Goal: Information Seeking & Learning: Learn about a topic

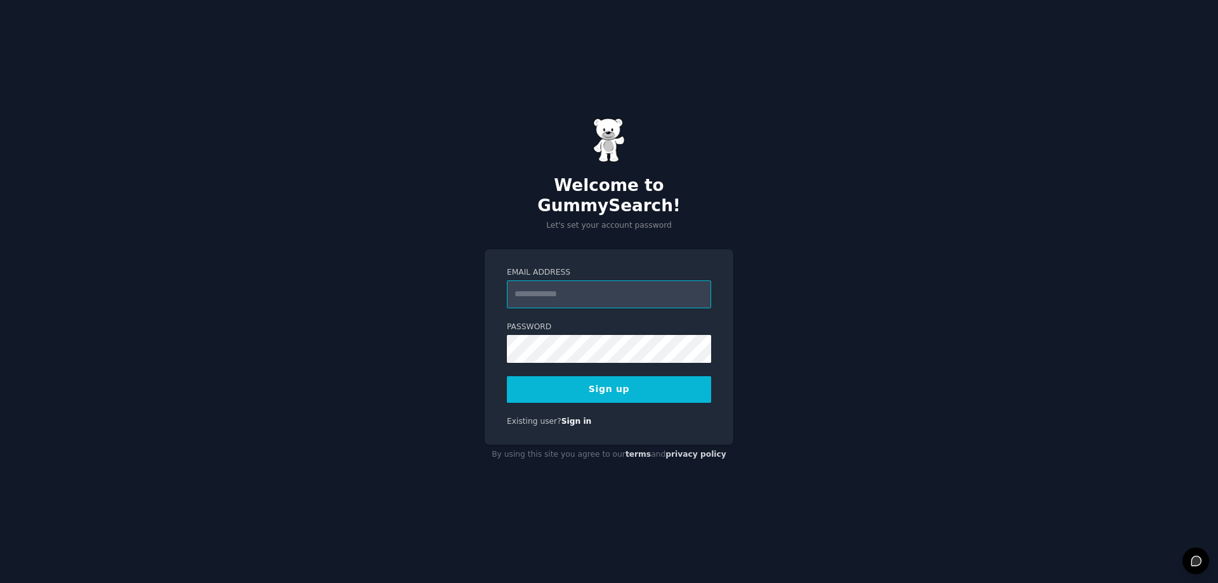
click at [563, 280] on input "Email Address" at bounding box center [609, 294] width 204 height 28
type input "**********"
click at [569, 378] on button "Sign up" at bounding box center [609, 389] width 204 height 27
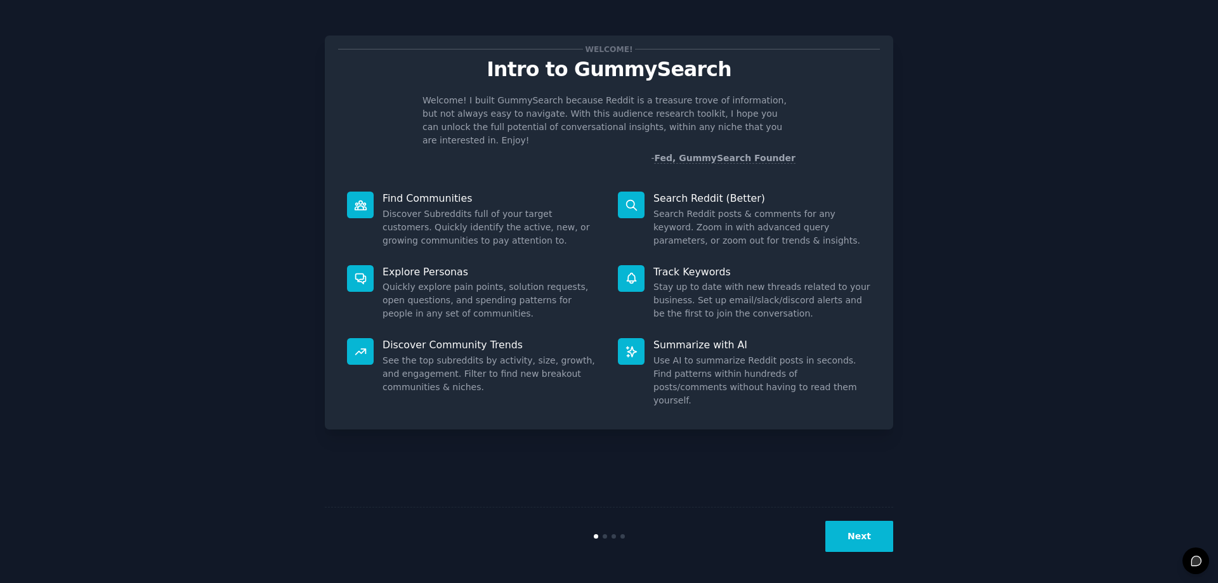
click at [866, 531] on button "Next" at bounding box center [859, 536] width 68 height 31
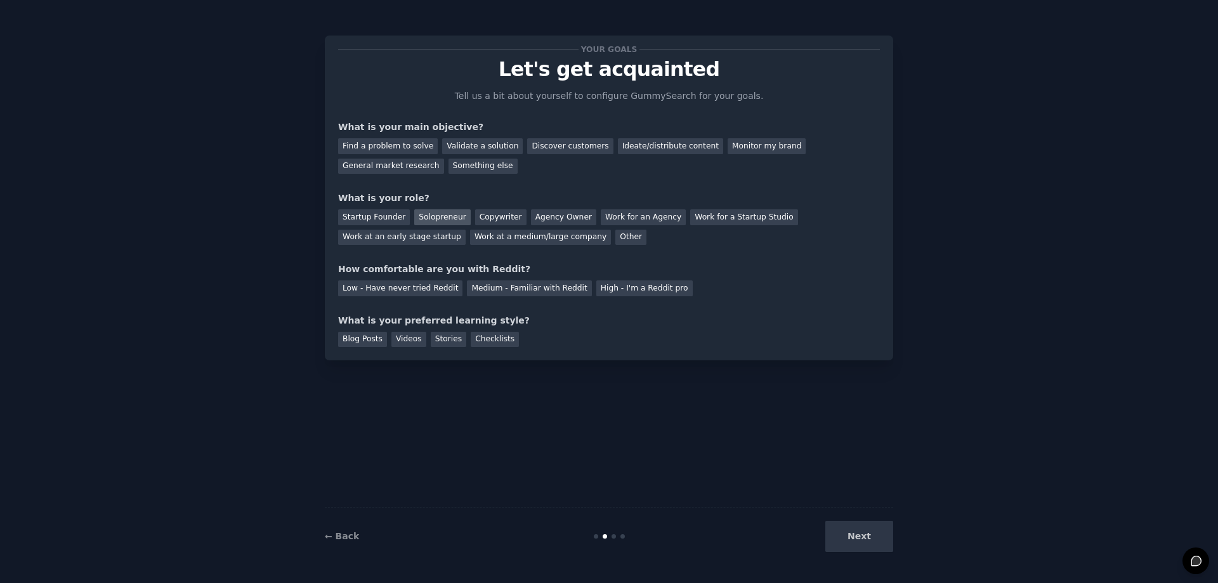
click at [439, 213] on div "Solopreneur" at bounding box center [442, 217] width 56 height 16
click at [457, 142] on div "Validate a solution" at bounding box center [482, 146] width 81 height 16
click at [652, 146] on div "Ideate/distribute content" at bounding box center [670, 146] width 105 height 16
click at [476, 146] on div "Validate a solution" at bounding box center [482, 146] width 81 height 16
click at [472, 284] on div "Medium - Familiar with Reddit" at bounding box center [529, 288] width 124 height 16
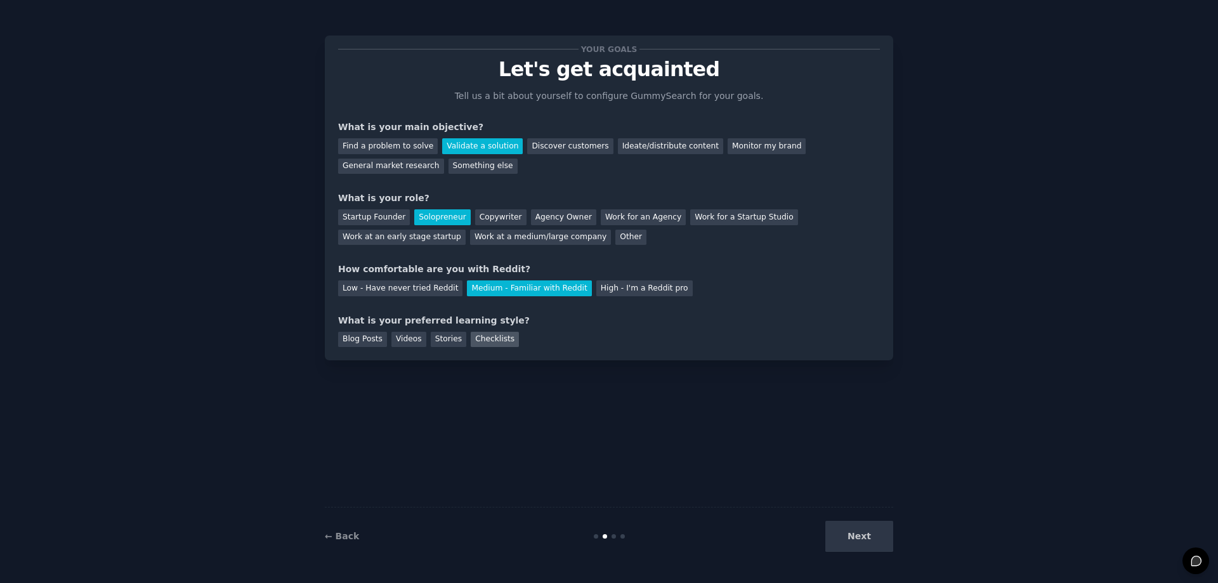
click at [482, 333] on div "Checklists" at bounding box center [495, 340] width 48 height 16
click at [446, 338] on div "Stories" at bounding box center [449, 340] width 36 height 16
click at [411, 334] on div "Videos" at bounding box center [408, 340] width 35 height 16
click at [372, 332] on div "Blog Posts" at bounding box center [362, 340] width 49 height 16
click at [485, 336] on div "Checklists" at bounding box center [495, 340] width 48 height 16
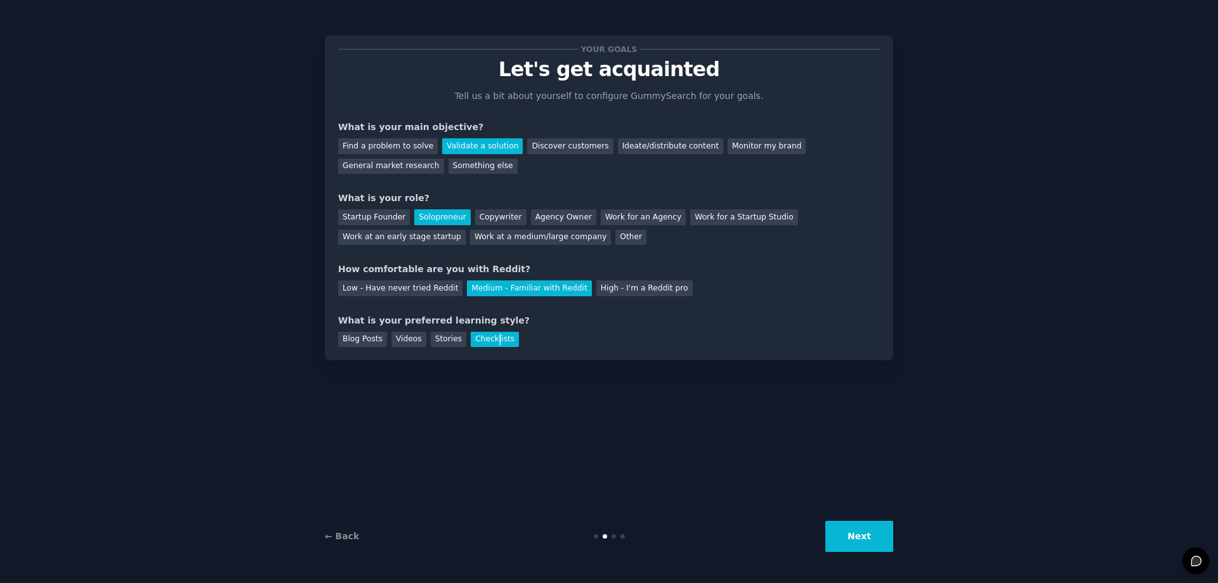
click at [848, 537] on button "Next" at bounding box center [859, 536] width 68 height 31
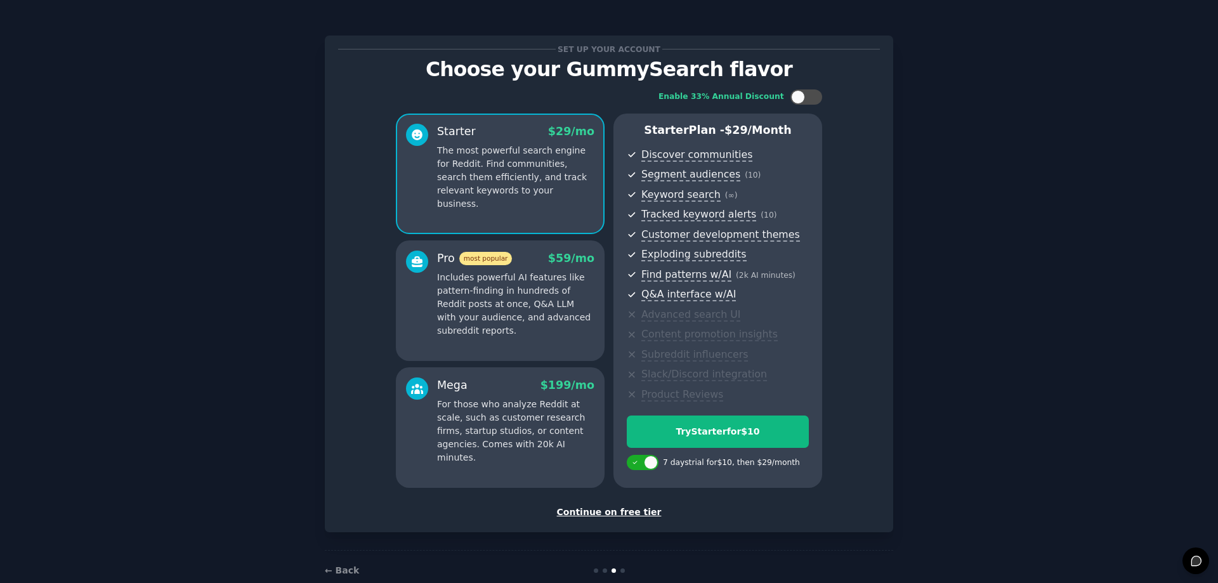
click at [608, 508] on div "Continue on free tier" at bounding box center [609, 511] width 542 height 13
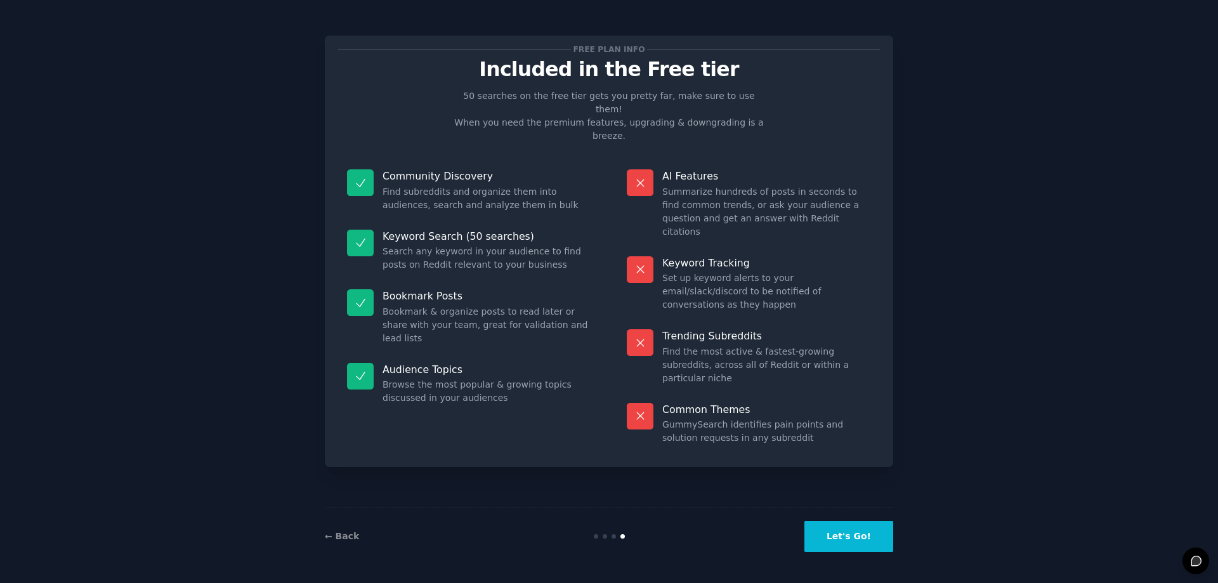
click at [840, 531] on button "Let's Go!" at bounding box center [848, 536] width 89 height 31
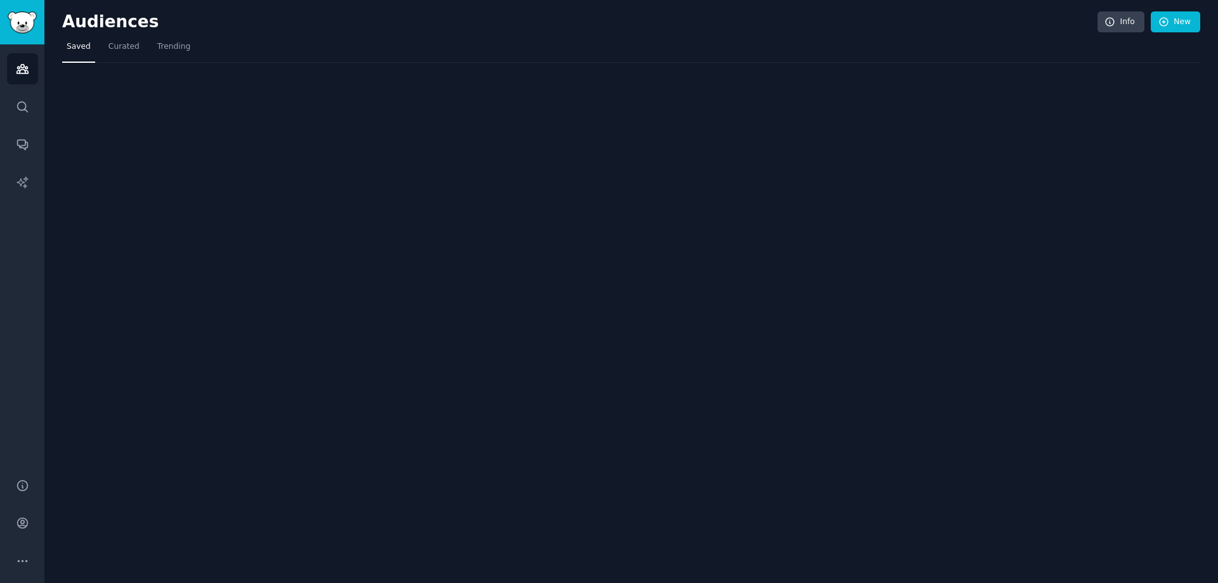
click at [840, 531] on div "Audiences Info New Saved Curated Trending" at bounding box center [630, 291] width 1173 height 583
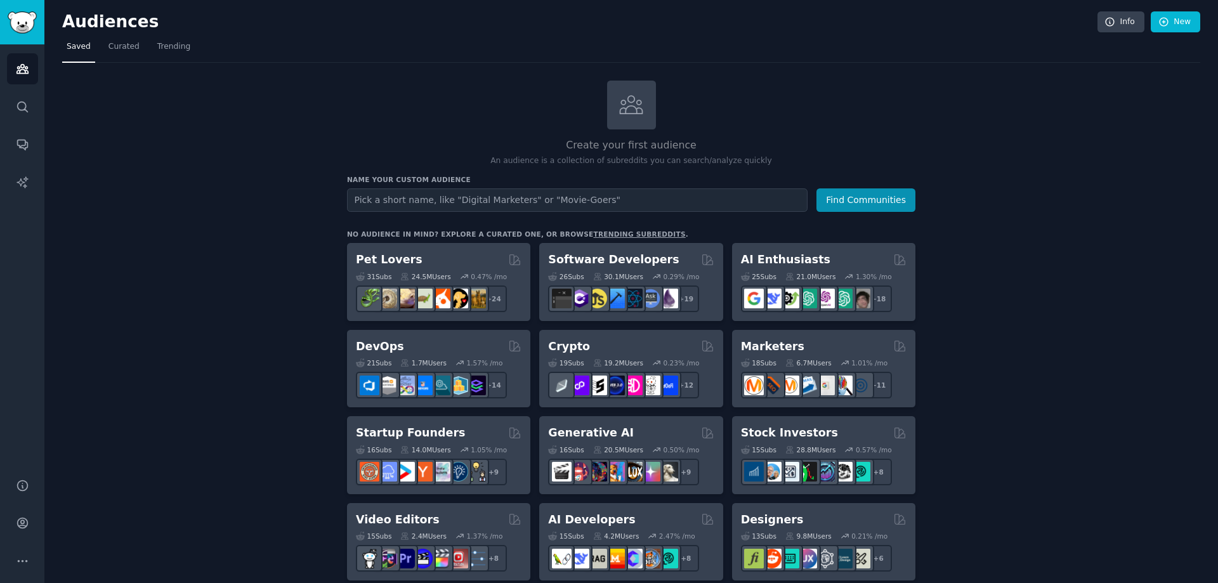
click at [433, 198] on input "text" at bounding box center [577, 199] width 460 height 23
type input "Loan Signing Agents"
click at [845, 202] on button "Find Communities" at bounding box center [865, 199] width 99 height 23
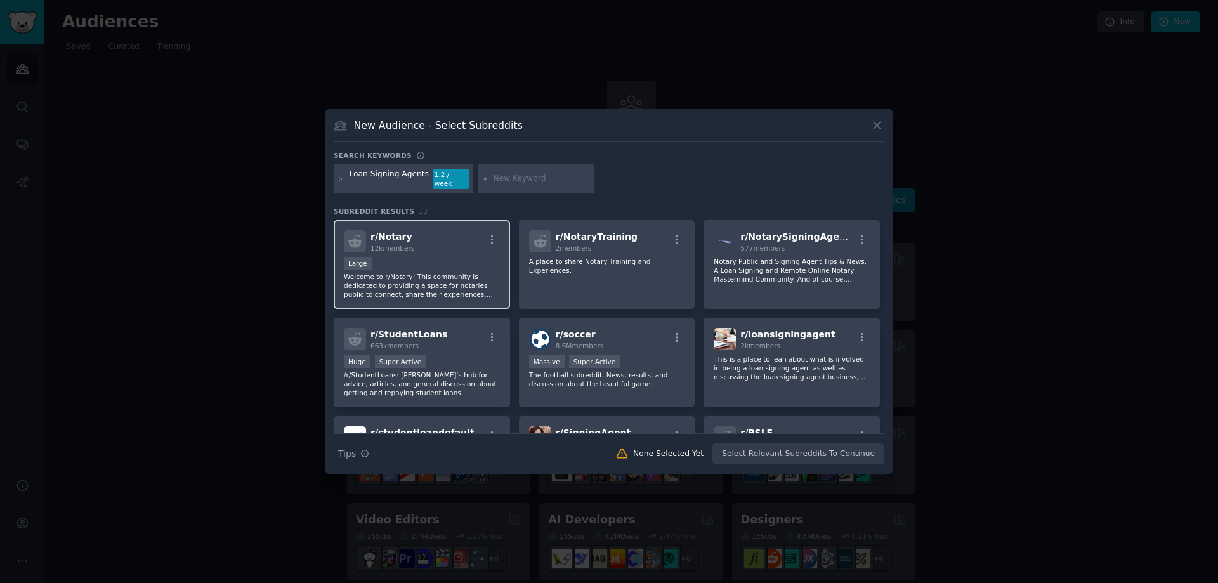
click at [430, 272] on p "Welcome to r/Notary! This community is dedicated to providing a space for notar…" at bounding box center [422, 285] width 156 height 27
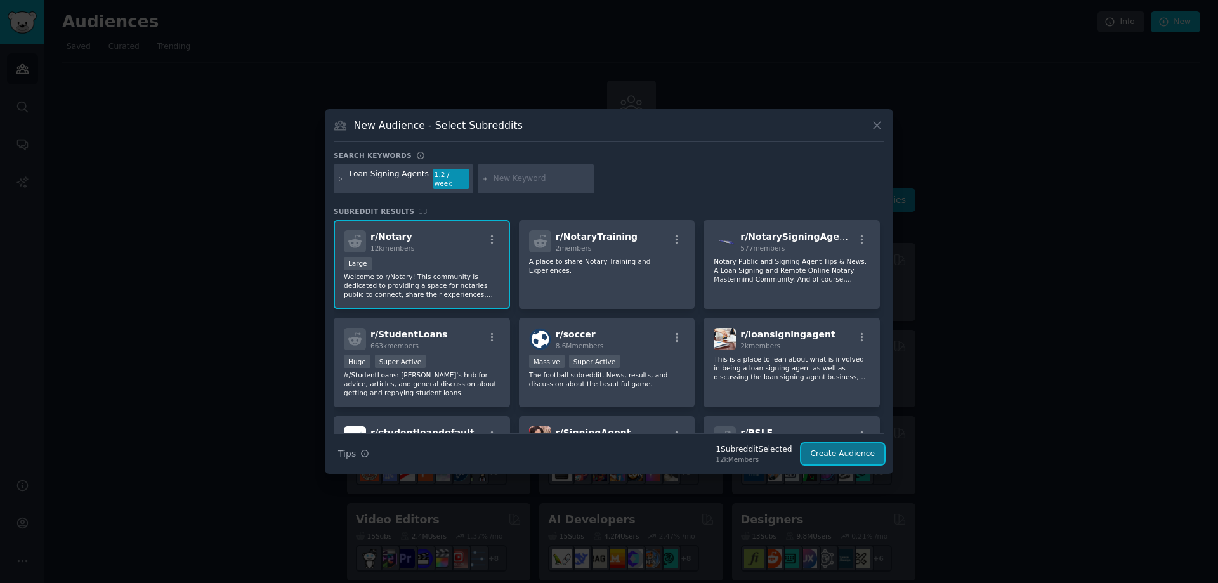
click at [819, 447] on button "Create Audience" at bounding box center [843, 454] width 84 height 22
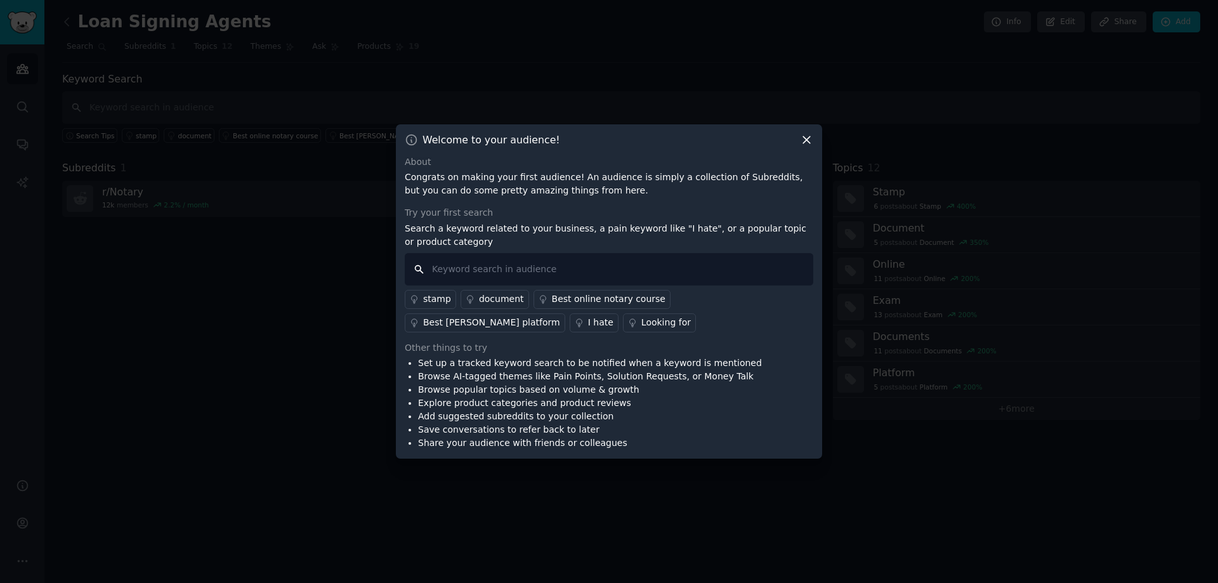
click at [588, 266] on input "text" at bounding box center [609, 269] width 408 height 32
click at [589, 266] on input "text" at bounding box center [609, 269] width 408 height 32
click at [523, 262] on input "text" at bounding box center [609, 269] width 408 height 32
type input "Missing signatures notary seal"
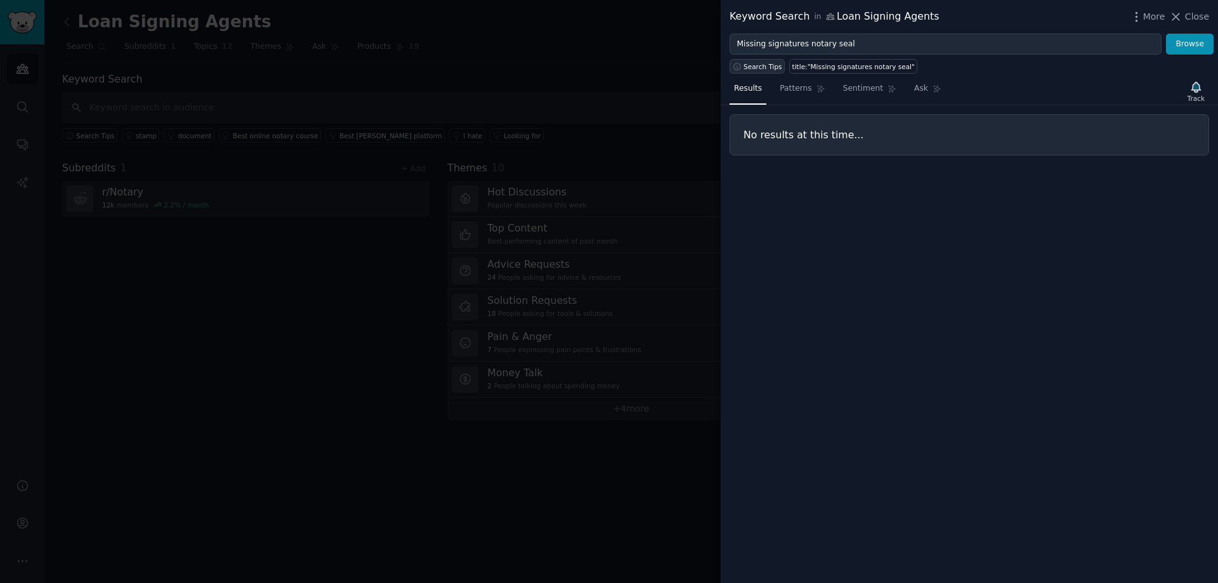
click at [764, 67] on span "Search Tips" at bounding box center [762, 66] width 39 height 9
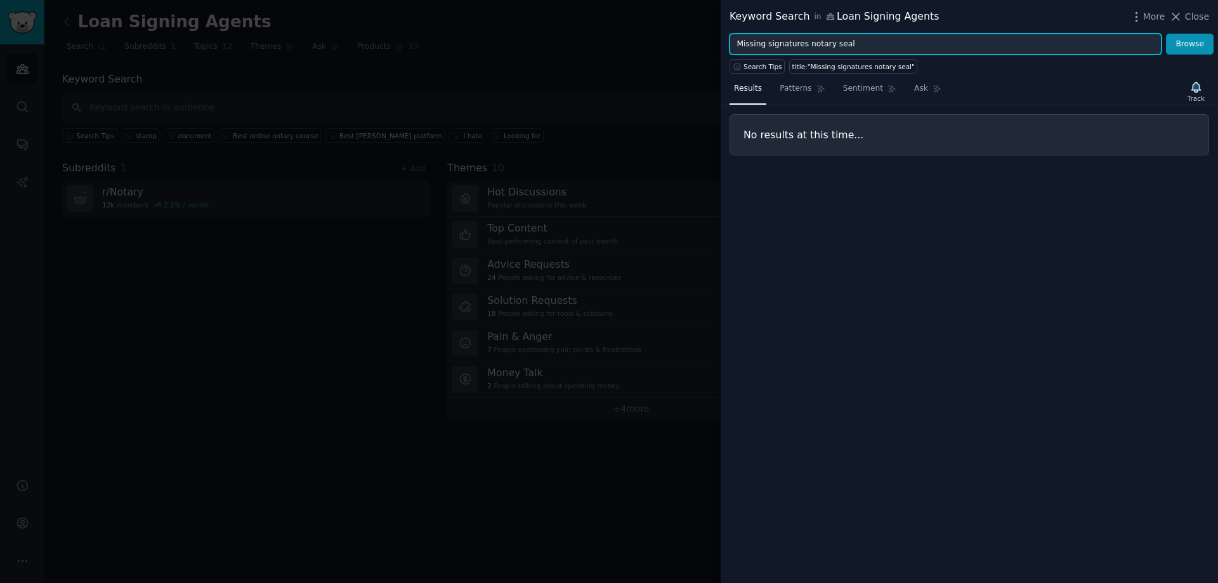
drag, startPoint x: 845, startPoint y: 44, endPoint x: 733, endPoint y: 35, distance: 112.6
click at [733, 35] on input "Missing signatures notary seal" at bounding box center [945, 45] width 432 height 22
click at [1166, 34] on button "Browse" at bounding box center [1190, 45] width 48 height 22
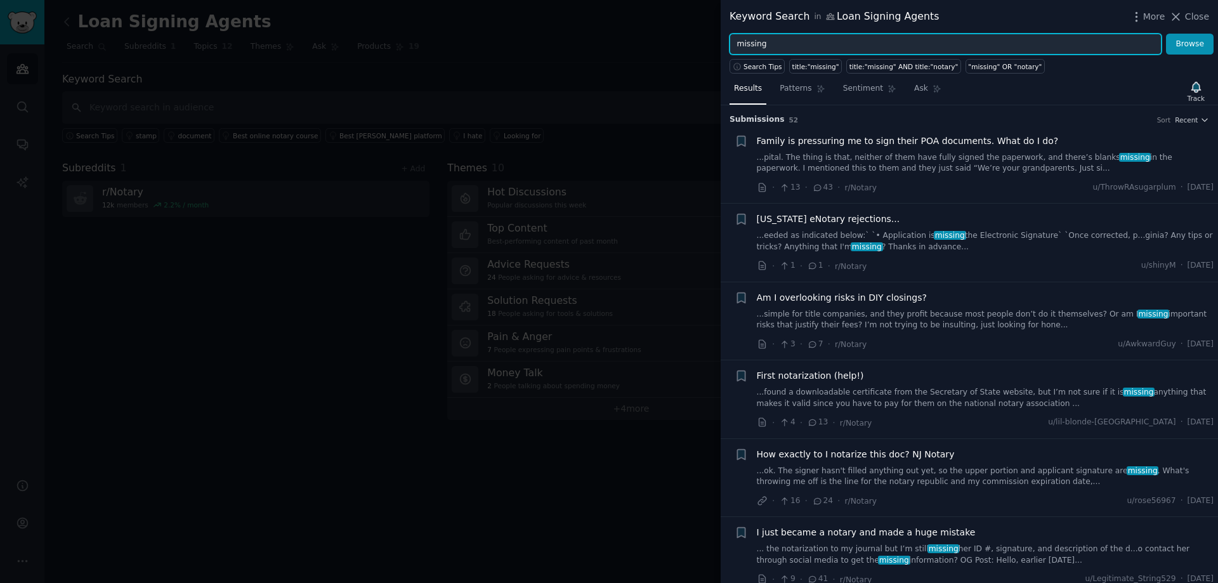
drag, startPoint x: 783, startPoint y: 46, endPoint x: 643, endPoint y: 46, distance: 140.2
click at [643, 46] on div "Keyword Search in Loan Signing Agents More Close missing Browse Search Tips tit…" at bounding box center [609, 291] width 1218 height 583
click at [1159, 36] on input "i hate" at bounding box center [945, 45] width 432 height 22
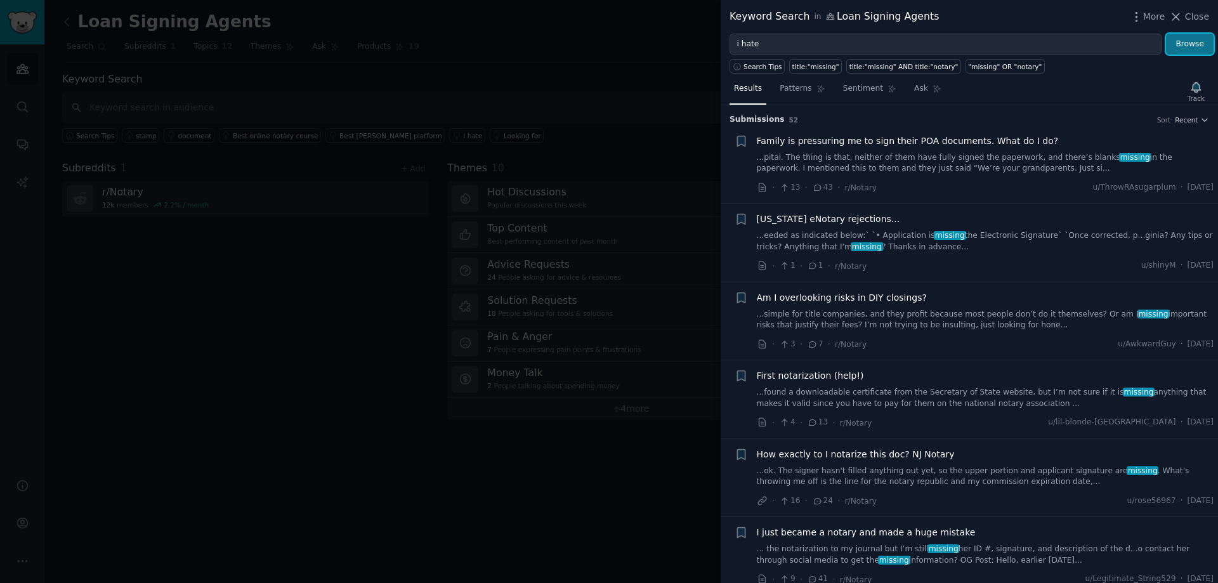
click at [1181, 46] on button "Browse" at bounding box center [1190, 45] width 48 height 22
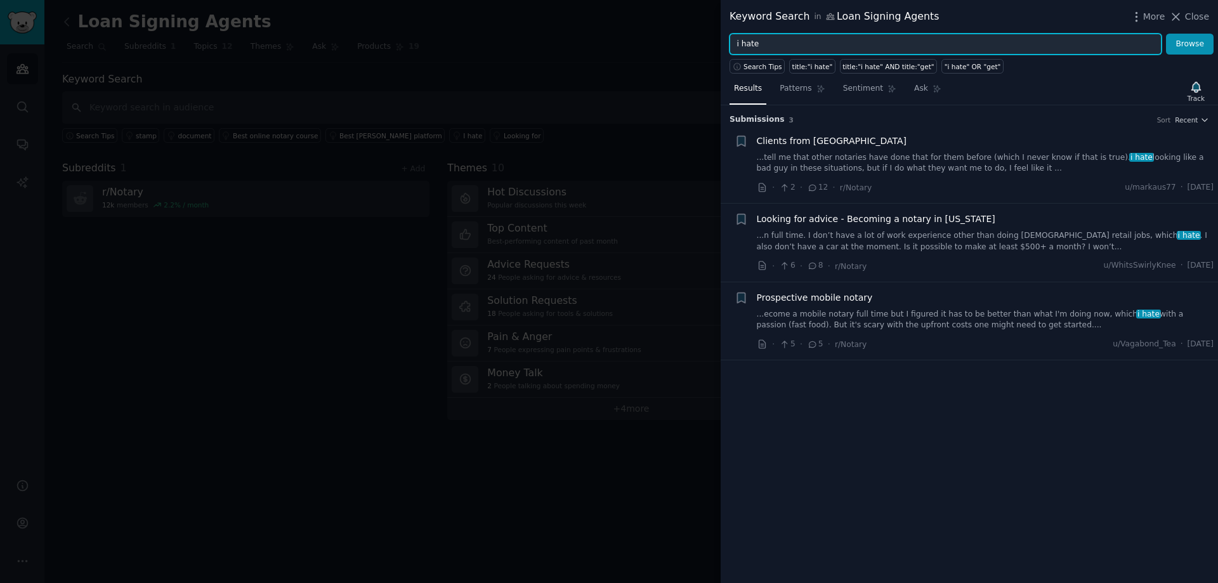
drag, startPoint x: 798, startPoint y: 48, endPoint x: 712, endPoint y: 39, distance: 87.4
click at [712, 39] on div "Keyword Search in Loan Signing Agents More Close i hate Browse Search Tips titl…" at bounding box center [609, 291] width 1218 height 583
type input "scan back"
click at [1166, 34] on button "Browse" at bounding box center [1190, 45] width 48 height 22
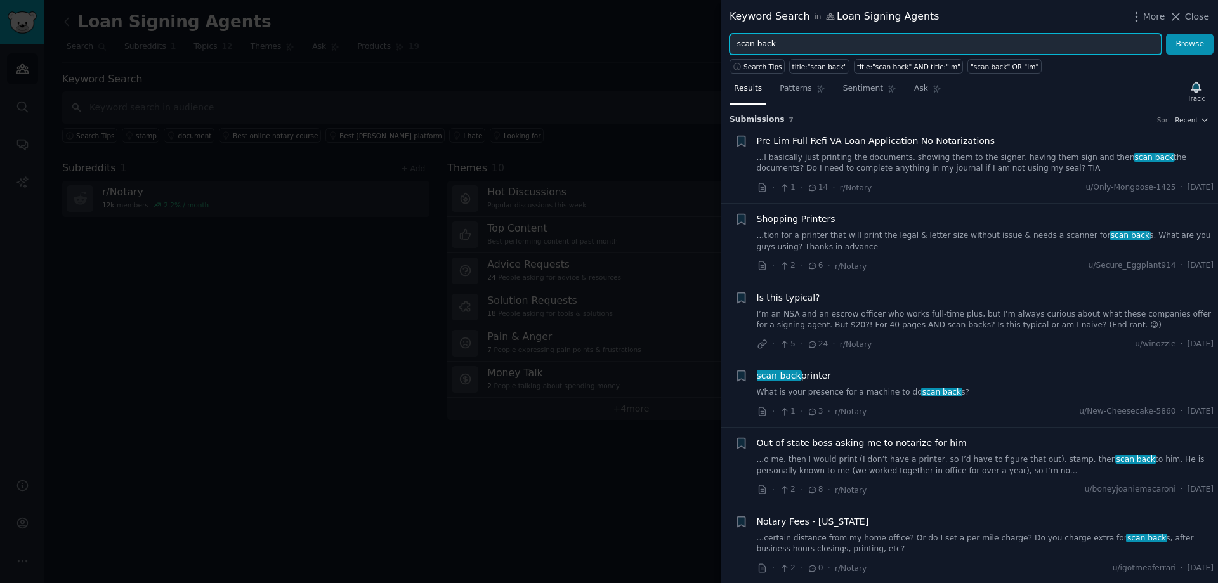
drag, startPoint x: 847, startPoint y: 45, endPoint x: 700, endPoint y: 45, distance: 147.1
click at [700, 45] on div "Keyword Search in Loan Signing Agents More Close scan back Browse Search Tips t…" at bounding box center [609, 291] width 1218 height 583
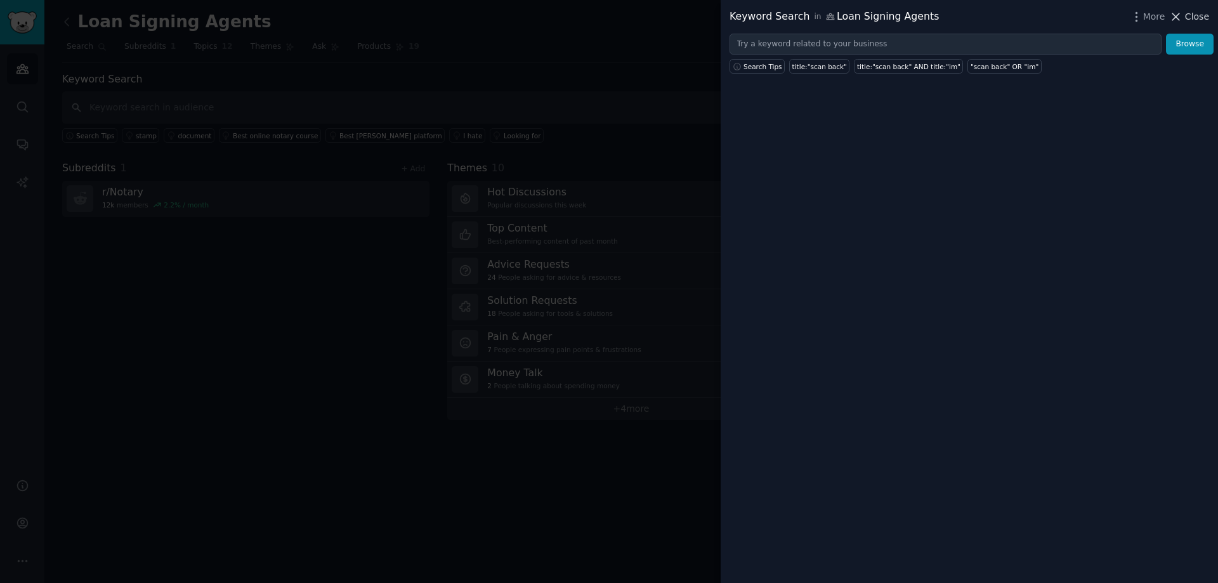
click at [1179, 16] on icon at bounding box center [1176, 16] width 7 height 7
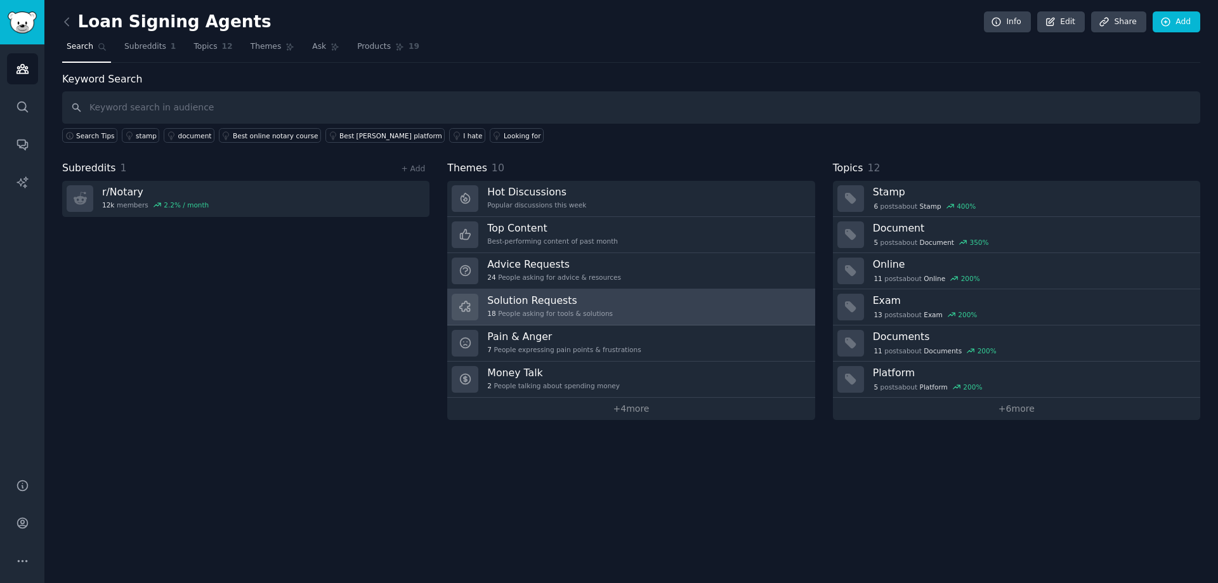
click at [583, 312] on div "18 People asking for tools & solutions" at bounding box center [550, 313] width 126 height 9
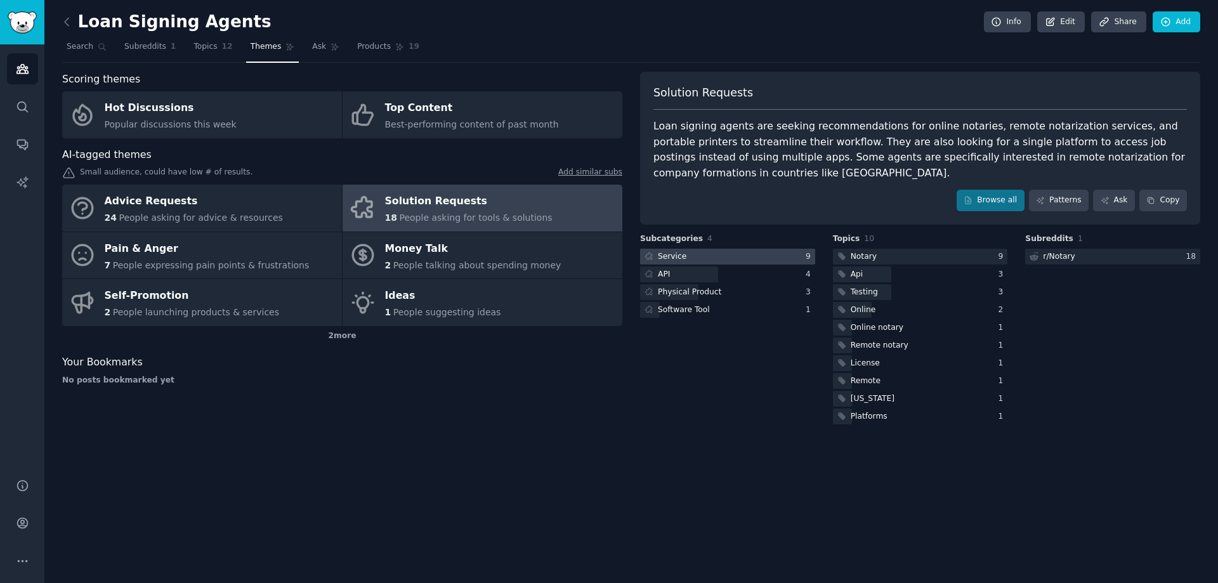
click at [715, 258] on div at bounding box center [727, 257] width 175 height 16
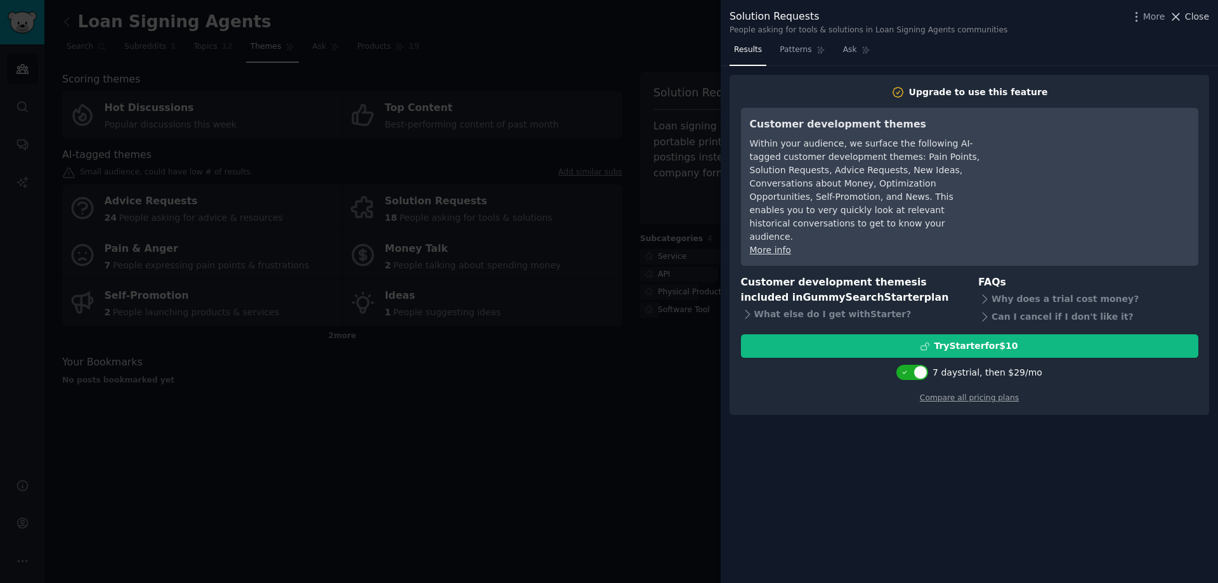
click at [1193, 15] on span "Close" at bounding box center [1197, 16] width 24 height 13
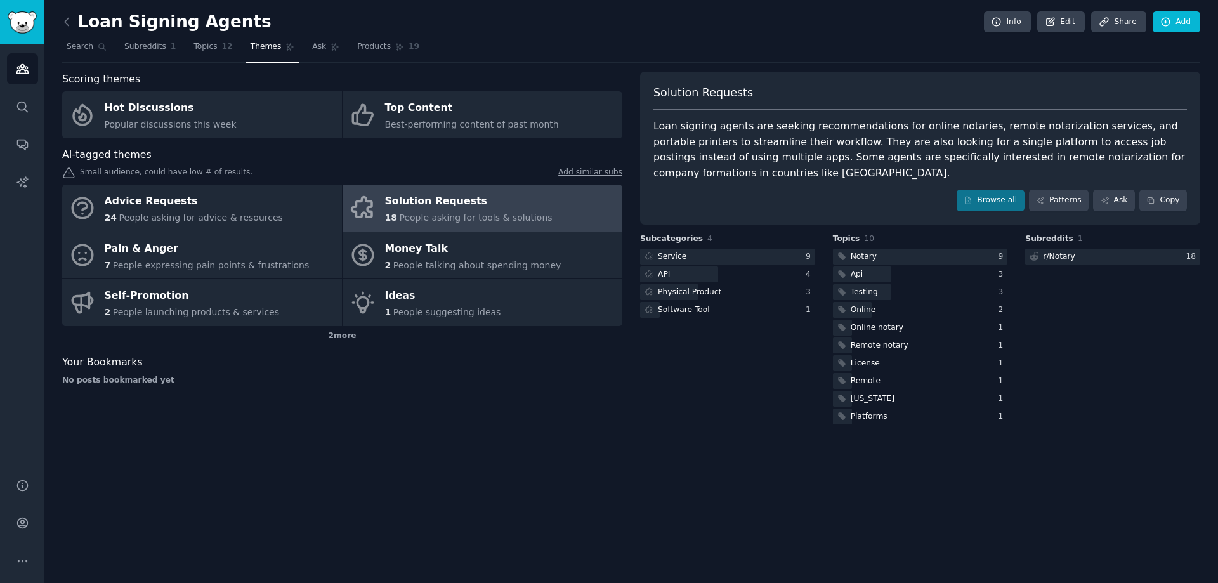
click at [473, 216] on span "People asking for tools & solutions" at bounding box center [475, 217] width 153 height 10
click at [469, 213] on span "People asking for tools & solutions" at bounding box center [475, 217] width 153 height 10
click at [467, 205] on div "Solution Requests" at bounding box center [468, 202] width 167 height 20
click at [986, 200] on link "Browse all" at bounding box center [990, 201] width 68 height 22
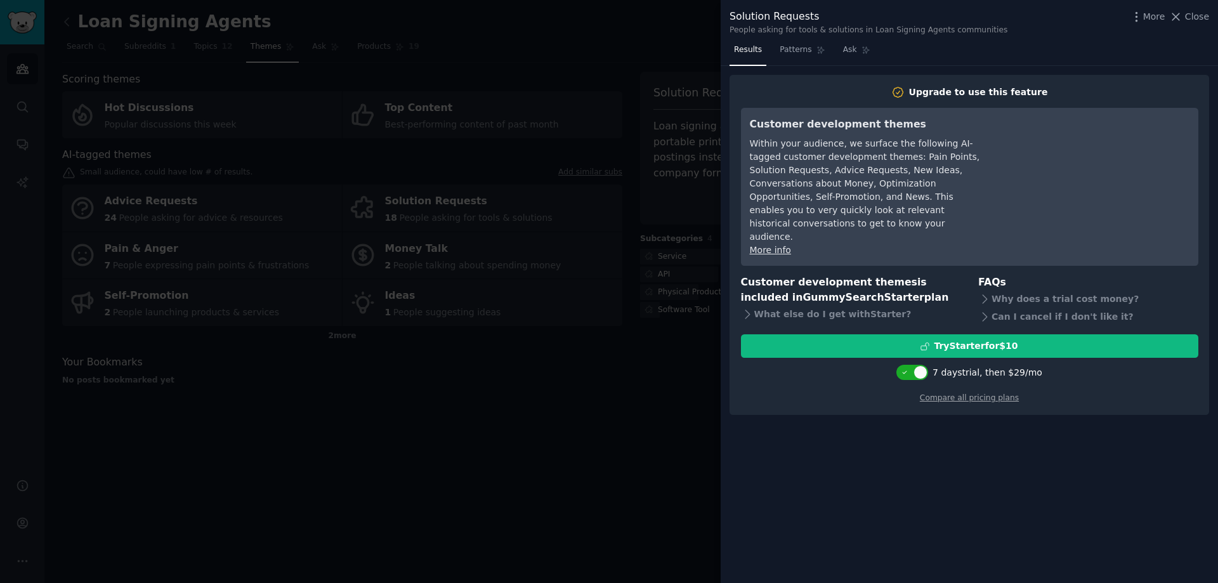
click at [637, 402] on div at bounding box center [609, 291] width 1218 height 583
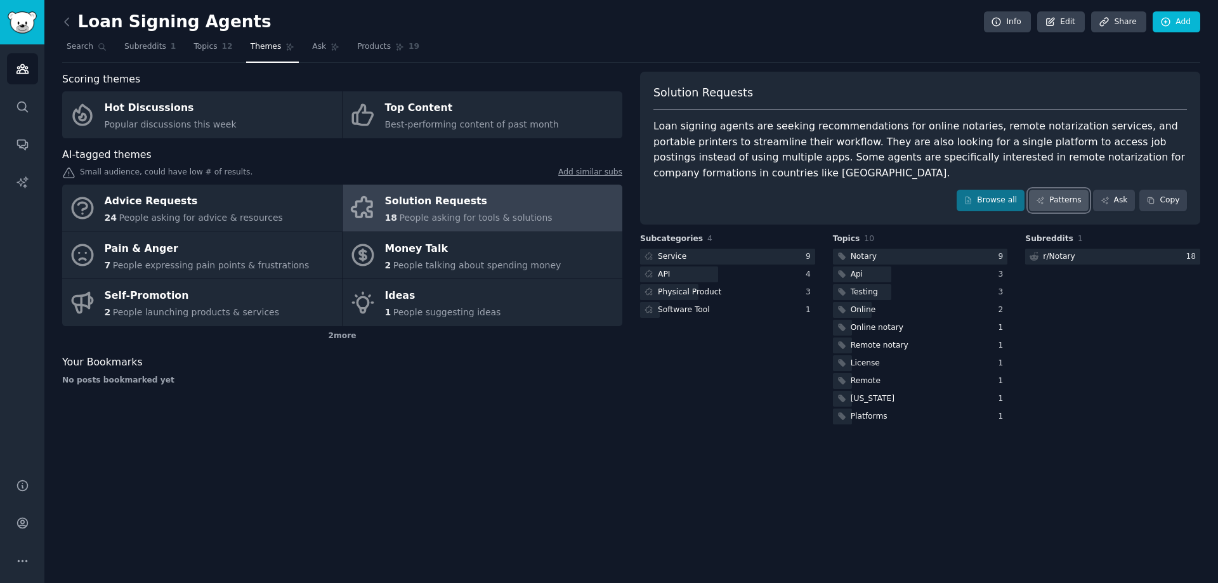
click at [1059, 200] on link "Patterns" at bounding box center [1059, 201] width 60 height 22
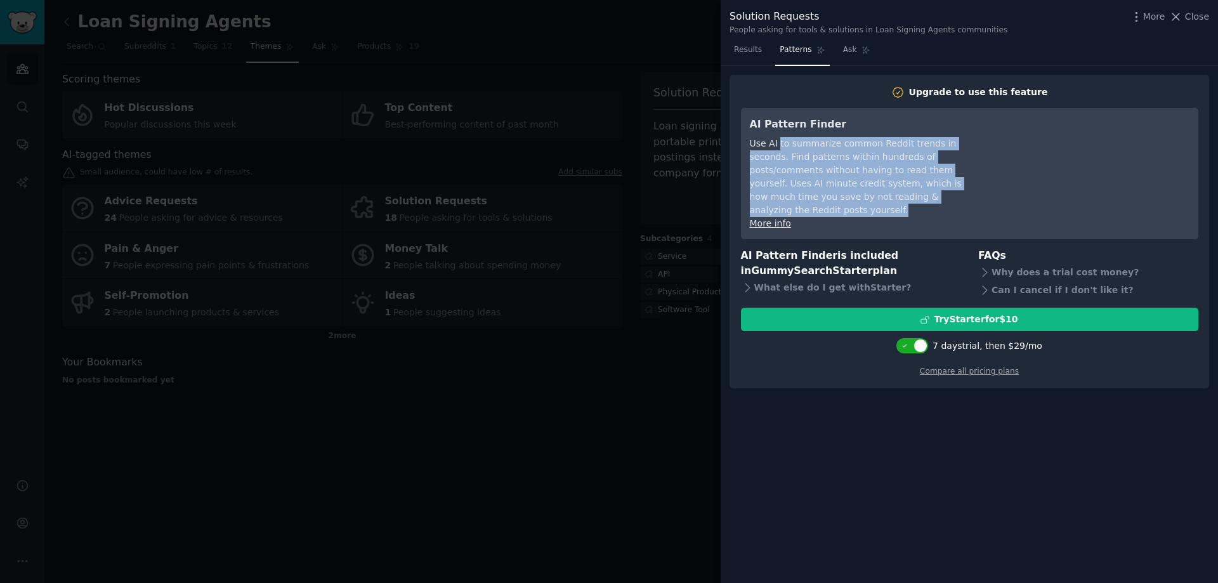
drag, startPoint x: 793, startPoint y: 145, endPoint x: 951, endPoint y: 193, distance: 164.9
click at [951, 193] on div "Use AI to summarize common Reddit trends in seconds. Find patterns within hundr…" at bounding box center [865, 177] width 231 height 80
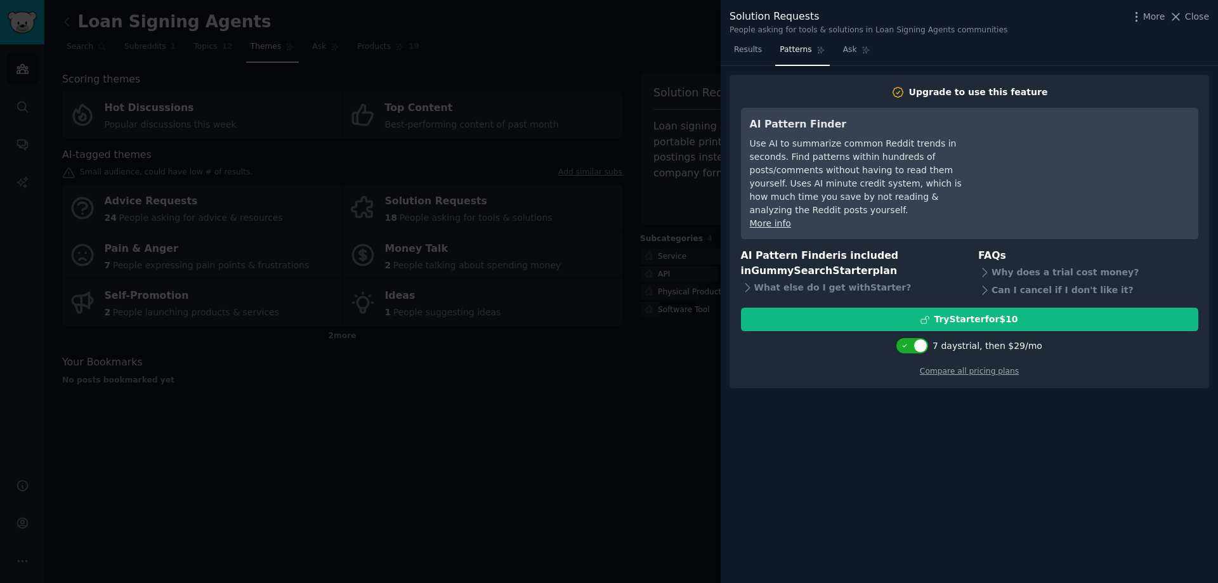
click at [528, 459] on div at bounding box center [609, 291] width 1218 height 583
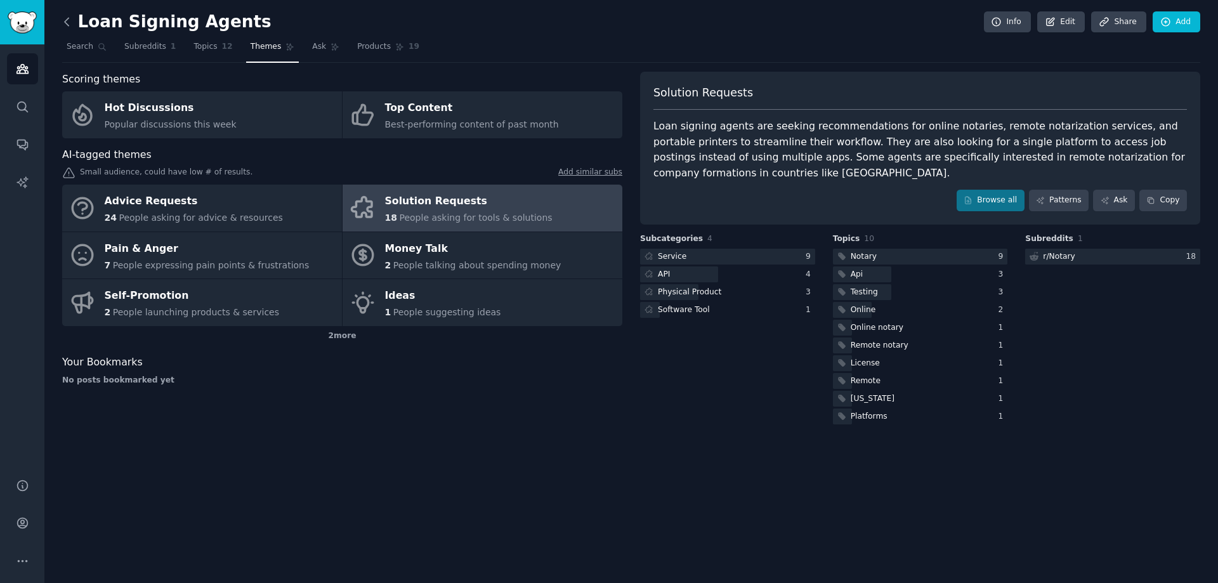
click at [68, 20] on icon at bounding box center [66, 21] width 13 height 13
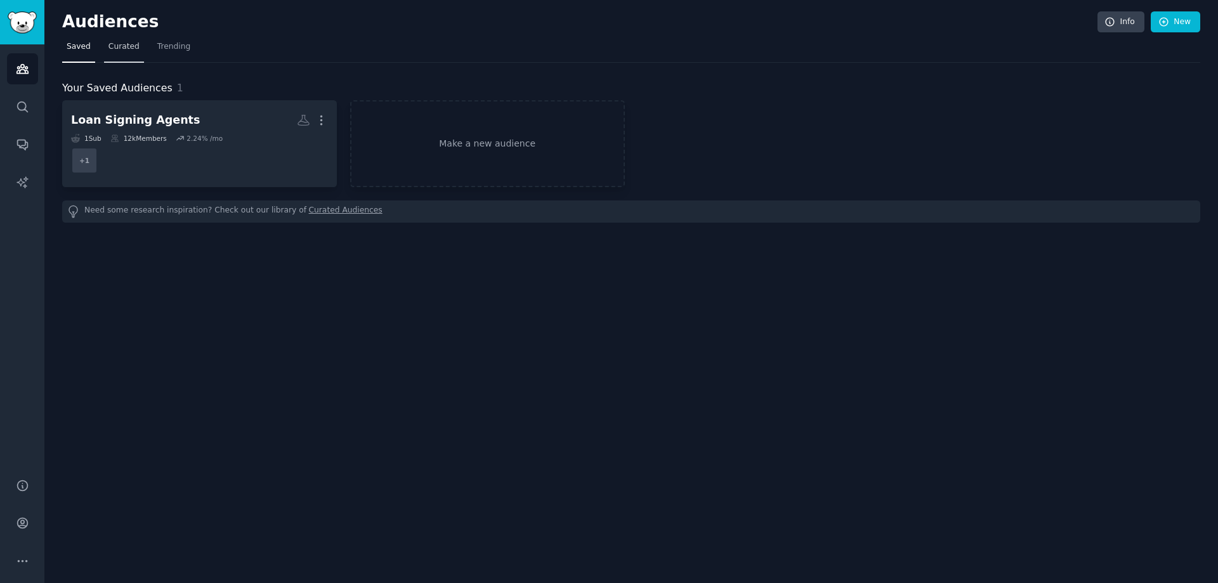
click at [124, 46] on span "Curated" at bounding box center [123, 46] width 31 height 11
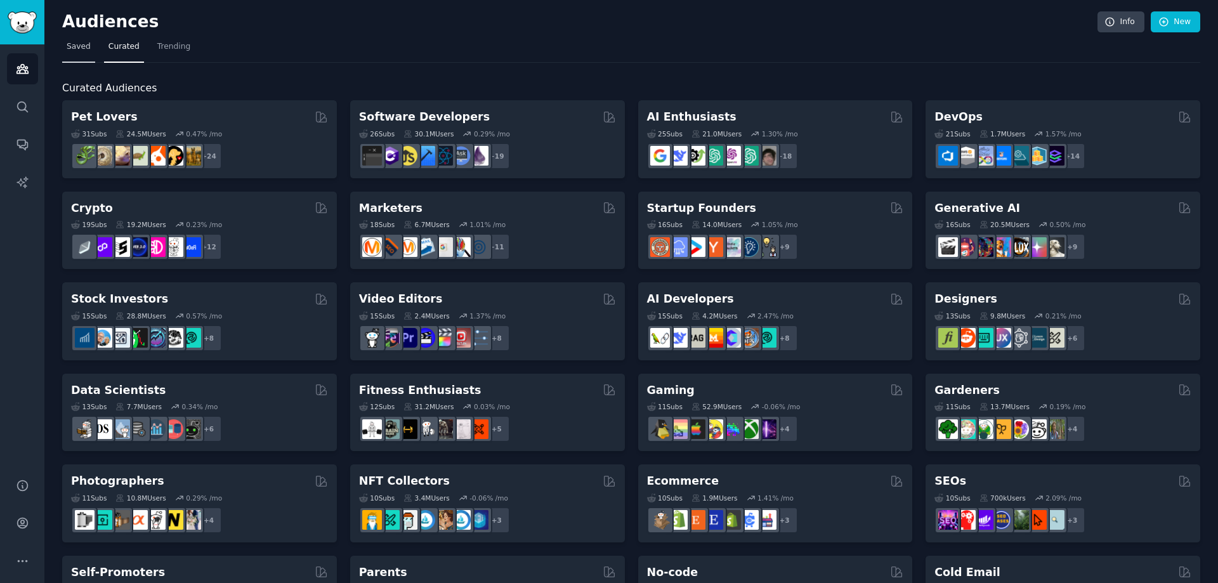
click at [70, 42] on span "Saved" at bounding box center [79, 46] width 24 height 11
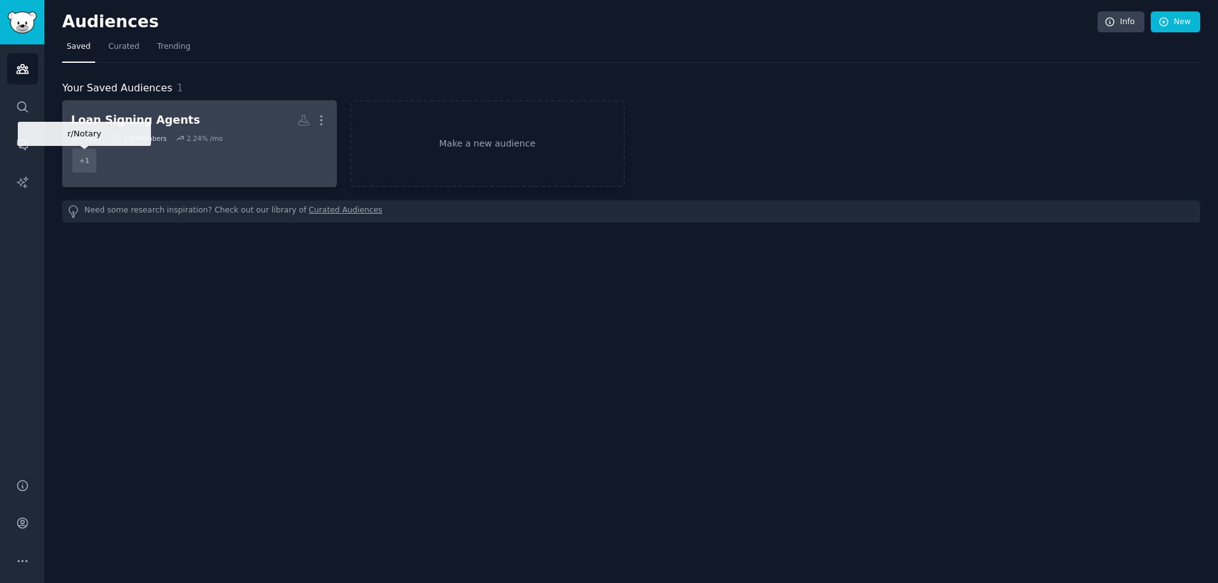
click at [88, 164] on div "+ 1" at bounding box center [84, 160] width 27 height 27
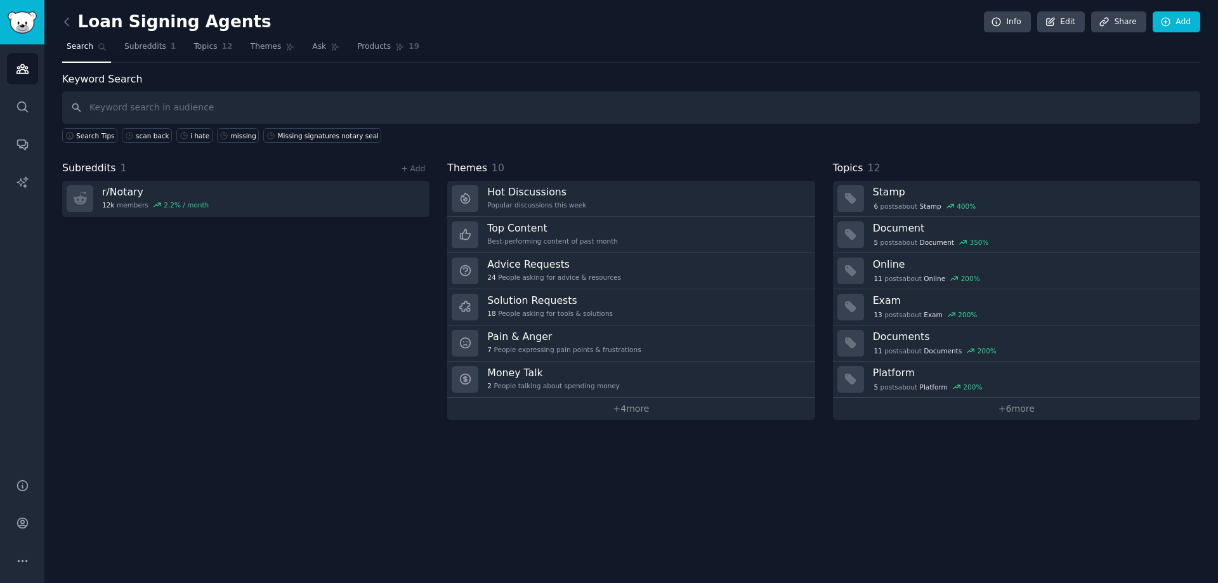
click at [83, 49] on span "Search" at bounding box center [80, 46] width 27 height 11
click at [30, 64] on link "Audiences" at bounding box center [22, 68] width 31 height 31
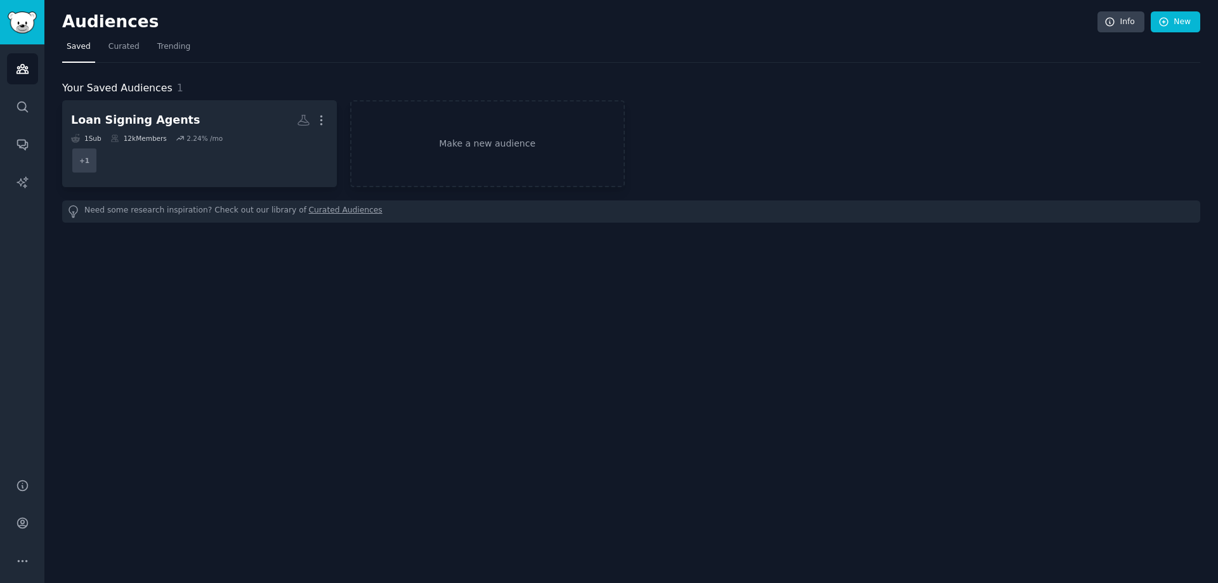
click at [212, 43] on nav "Saved Curated Trending" at bounding box center [631, 50] width 1138 height 26
